Goal: Entertainment & Leisure: Browse casually

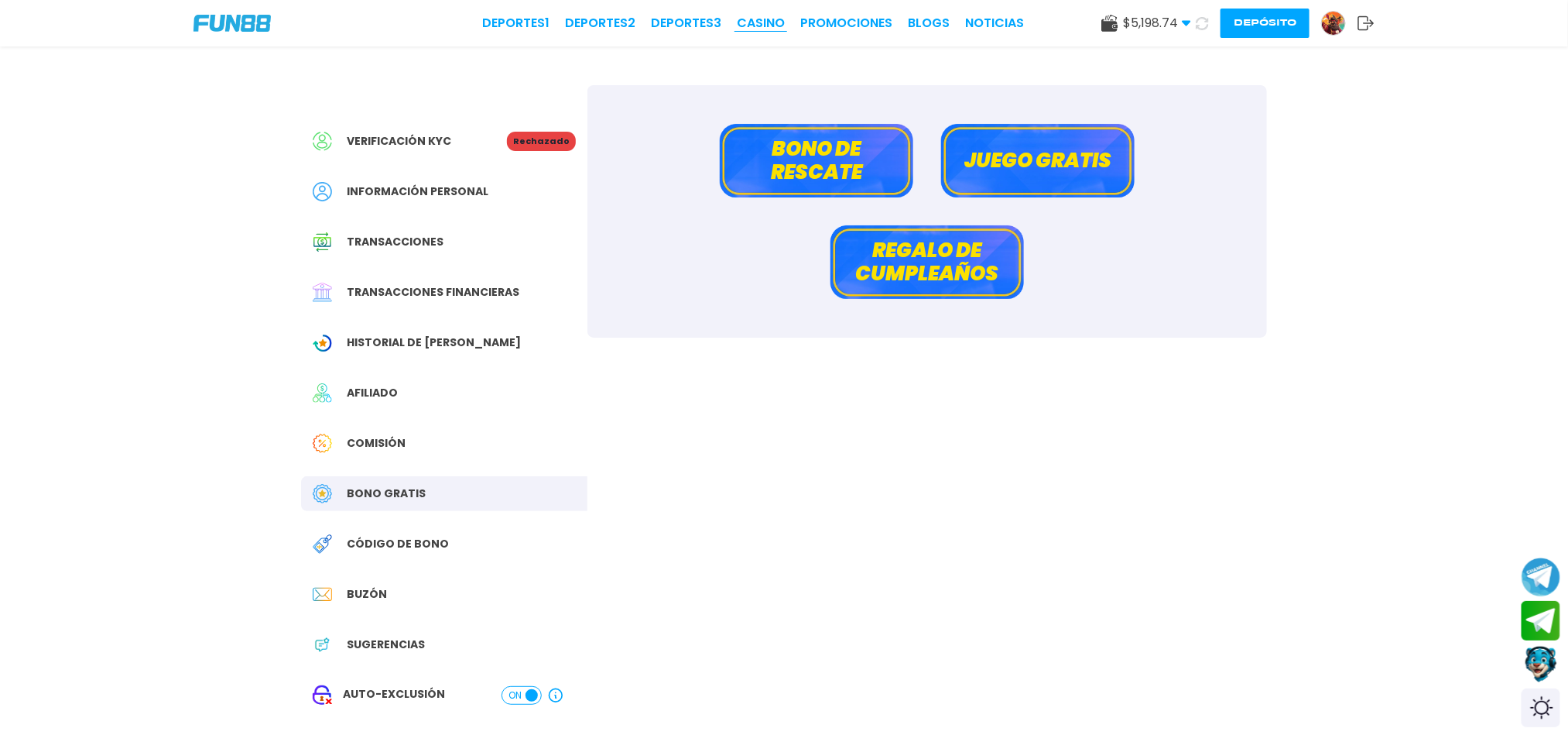
click at [776, 16] on link "CASINO" at bounding box center [761, 23] width 48 height 19
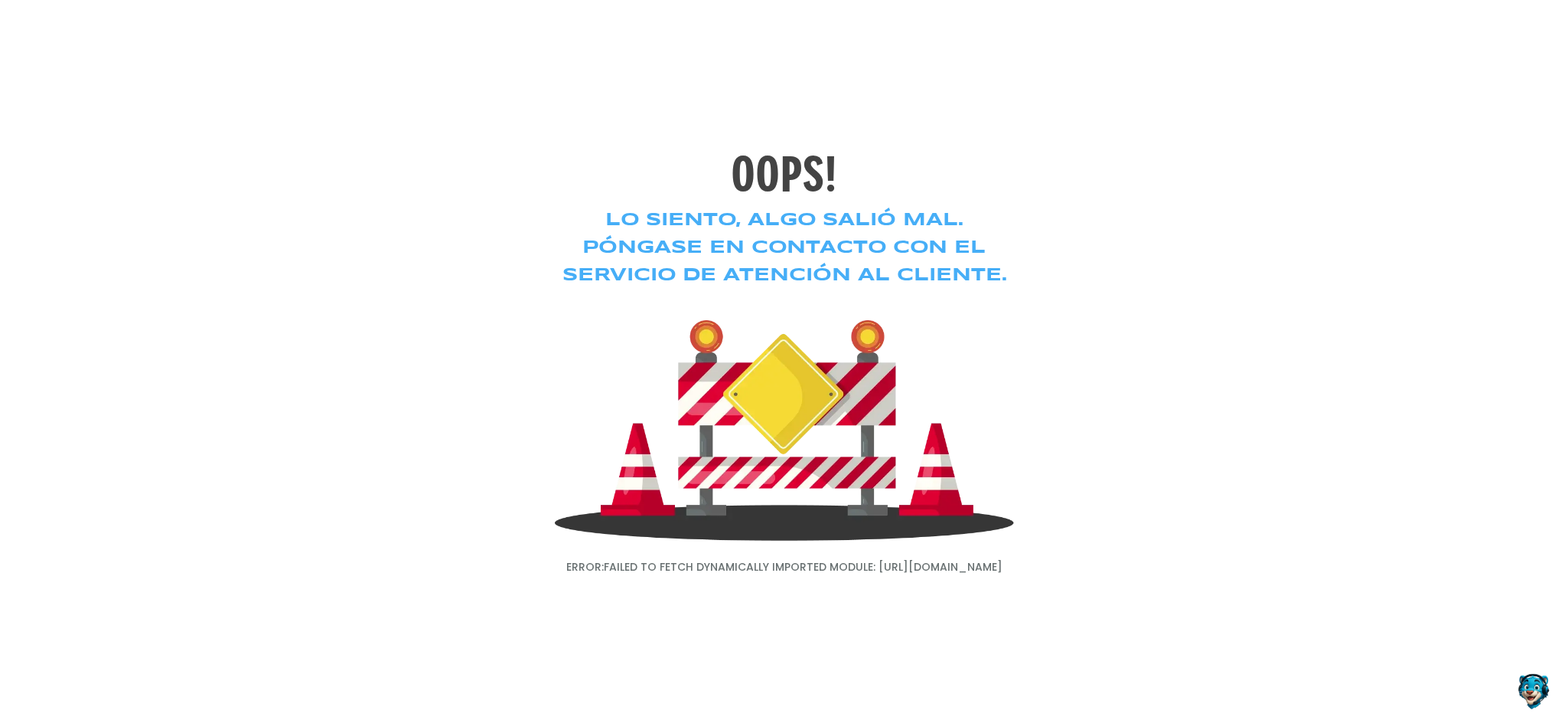
click at [653, 147] on div "OOPS! Lo siento, algo salió mal. Póngase en contacto con el servicio de atenció…" at bounding box center [784, 363] width 1568 height 727
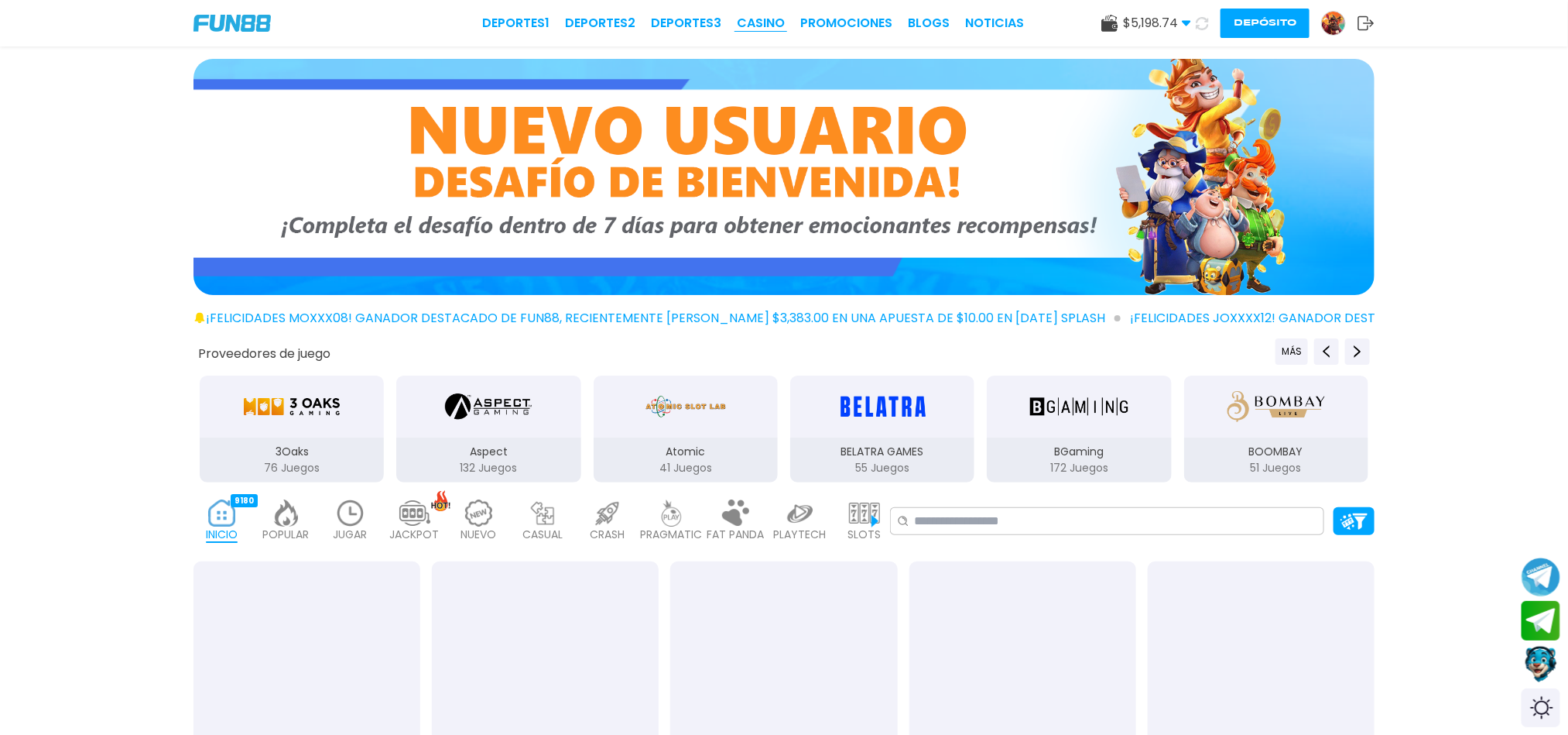
click at [774, 23] on link "CASINO" at bounding box center [761, 23] width 48 height 19
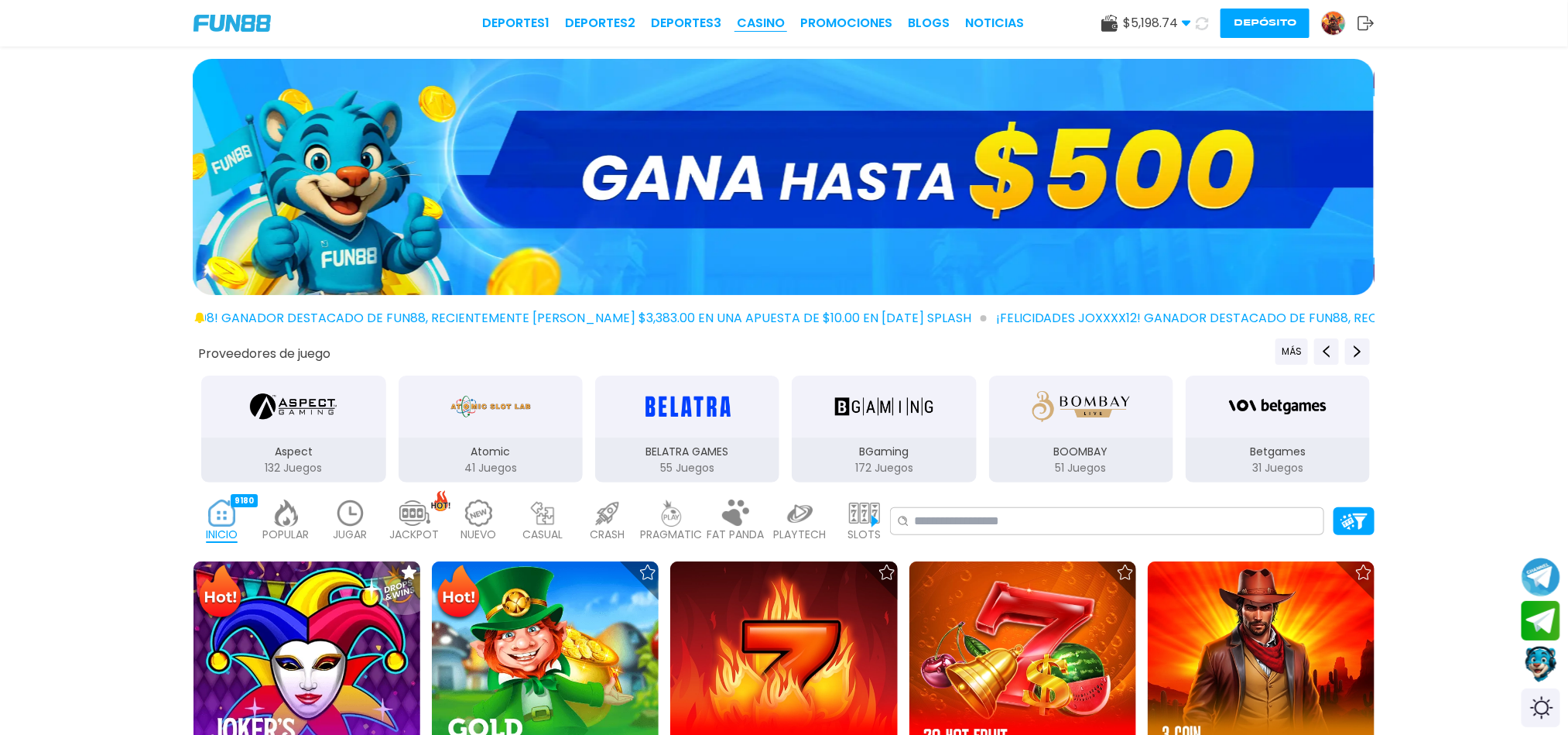
click at [760, 17] on link "CASINO" at bounding box center [761, 23] width 48 height 19
